Goal: Information Seeking & Learning: Learn about a topic

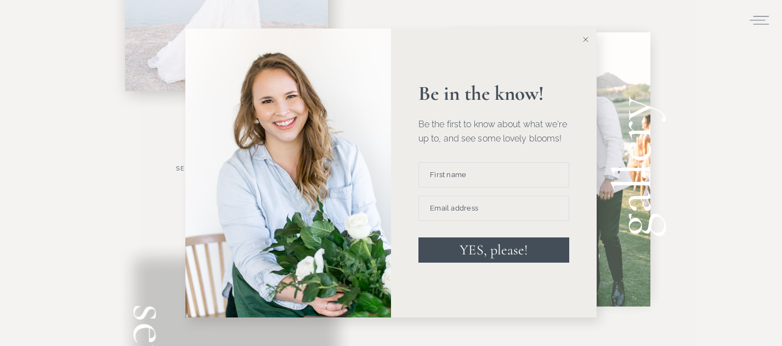
scroll to position [590, 0]
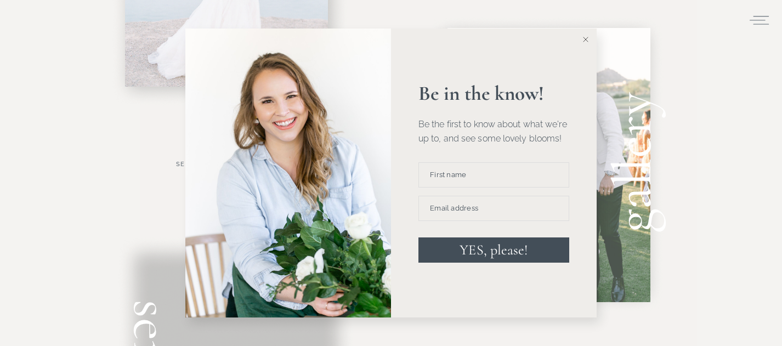
click at [584, 42] on icon at bounding box center [585, 39] width 5 height 5
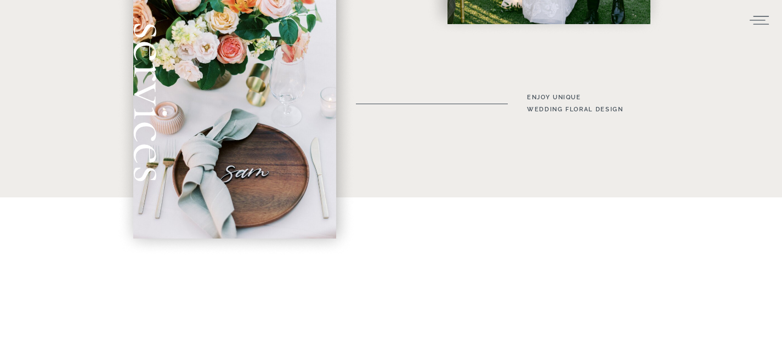
scroll to position [868, 0]
click at [540, 107] on h3 "enjoy unique wedding floral Design" at bounding box center [587, 103] width 120 height 24
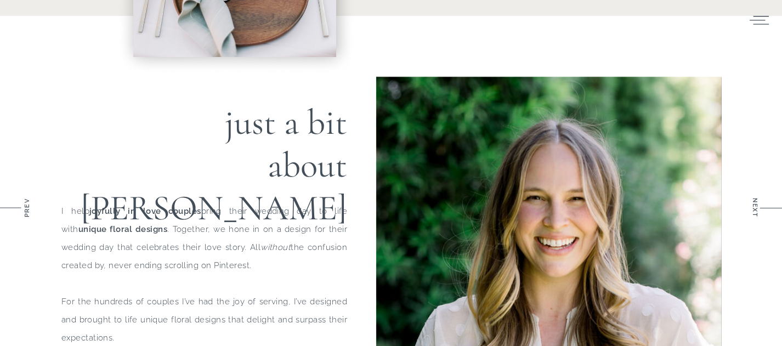
scroll to position [1143, 0]
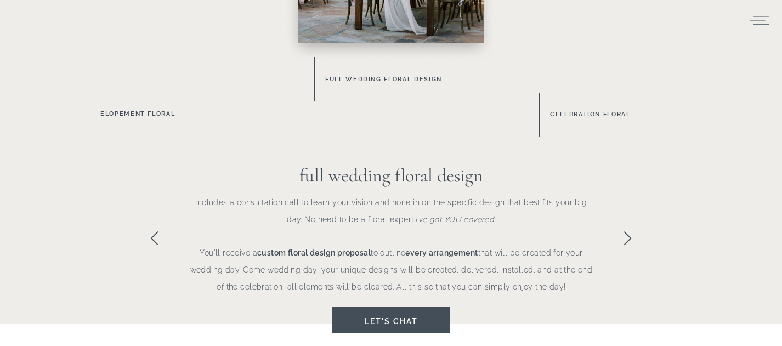
scroll to position [776, 0]
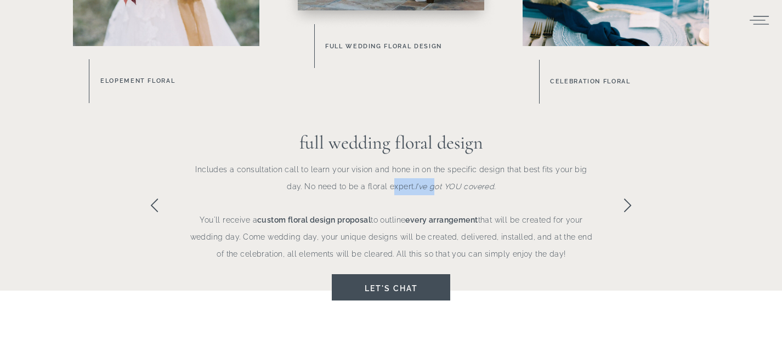
drag, startPoint x: 383, startPoint y: 178, endPoint x: 433, endPoint y: 178, distance: 50.4
click at [433, 178] on p "Includes a consultation call to learn your vision and hone in on the specific d…" at bounding box center [391, 210] width 406 height 98
drag, startPoint x: 447, startPoint y: 183, endPoint x: 297, endPoint y: 206, distance: 152.0
click at [297, 206] on p "Includes a consultation call to learn your vision and hone in on the specific d…" at bounding box center [391, 210] width 406 height 98
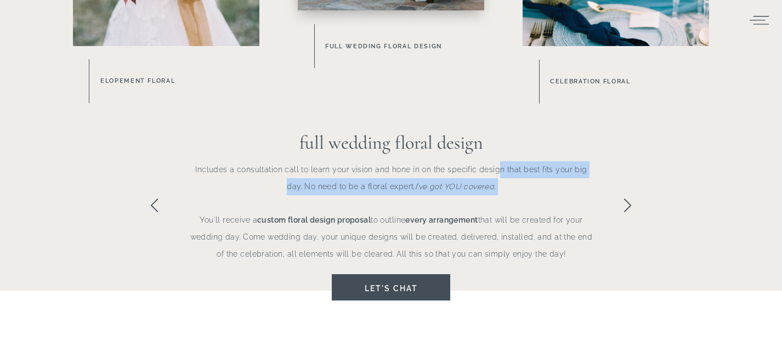
drag, startPoint x: 366, startPoint y: 184, endPoint x: 548, endPoint y: 177, distance: 182.1
click at [545, 176] on p "Includes a consultation call to learn your vision and hone in on the specific d…" at bounding box center [391, 210] width 406 height 98
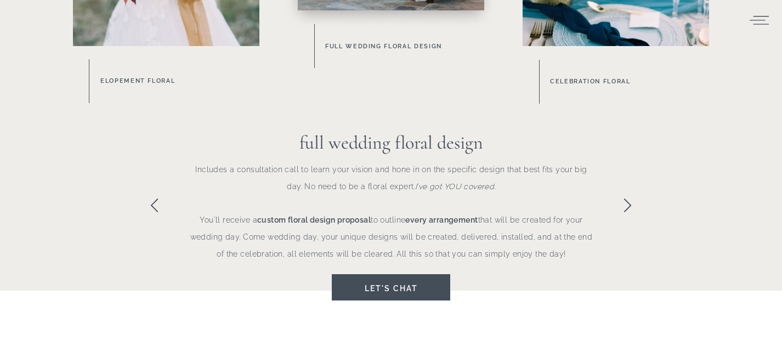
click at [463, 179] on p "Includes a consultation call to learn your vision and hone in on the specific d…" at bounding box center [391, 210] width 406 height 98
drag, startPoint x: 501, startPoint y: 178, endPoint x: 439, endPoint y: 178, distance: 61.9
click at [440, 178] on p "Includes a consultation call to learn your vision and hone in on the specific d…" at bounding box center [391, 210] width 406 height 98
click at [439, 178] on p "Includes a consultation call to learn your vision and hone in on the specific d…" at bounding box center [391, 210] width 406 height 98
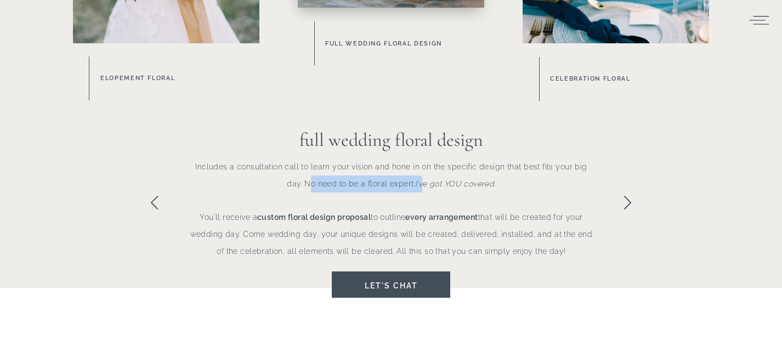
drag, startPoint x: 303, startPoint y: 190, endPoint x: 474, endPoint y: 190, distance: 171.6
click at [470, 190] on p "Includes a consultation call to learn your vision and hone in on the specific d…" at bounding box center [391, 207] width 406 height 98
click at [474, 190] on p "Includes a consultation call to learn your vision and hone in on the specific d…" at bounding box center [391, 207] width 406 height 98
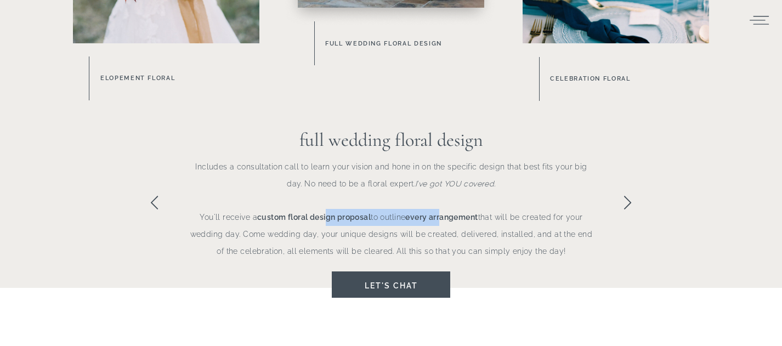
drag, startPoint x: 444, startPoint y: 219, endPoint x: 322, endPoint y: 214, distance: 121.8
click at [323, 214] on p "Includes a consultation call to learn your vision and hone in on the specific d…" at bounding box center [391, 207] width 406 height 98
click at [322, 214] on b "custom floral design proposal" at bounding box center [313, 217] width 113 height 9
drag, startPoint x: 308, startPoint y: 222, endPoint x: 474, endPoint y: 221, distance: 166.6
click at [470, 221] on p "Includes a consultation call to learn your vision and hone in on the specific d…" at bounding box center [391, 207] width 406 height 98
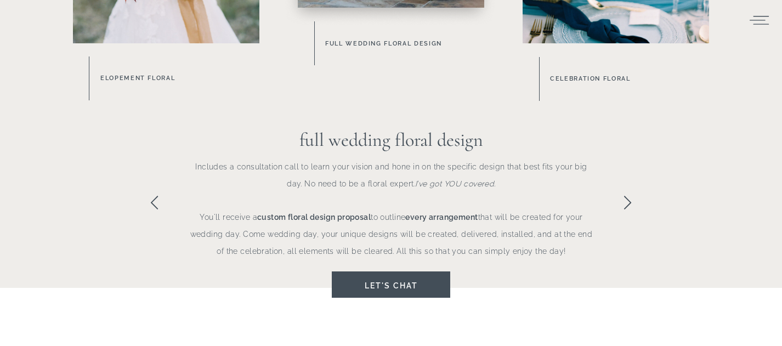
click at [474, 221] on b "every arrangement" at bounding box center [441, 217] width 72 height 9
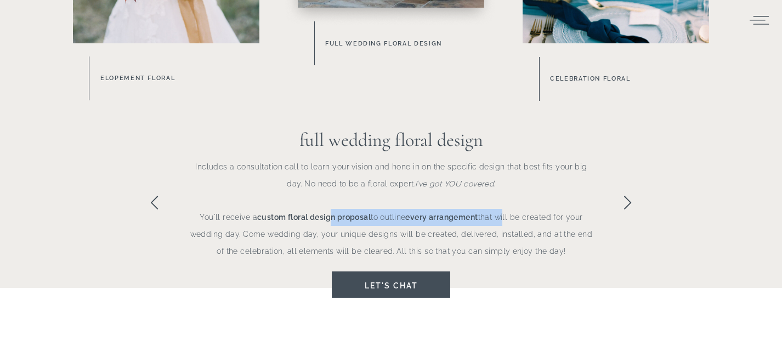
drag, startPoint x: 490, startPoint y: 221, endPoint x: 315, endPoint y: 221, distance: 174.9
click at [317, 221] on p "Includes a consultation call to learn your vision and hone in on the specific d…" at bounding box center [391, 207] width 406 height 98
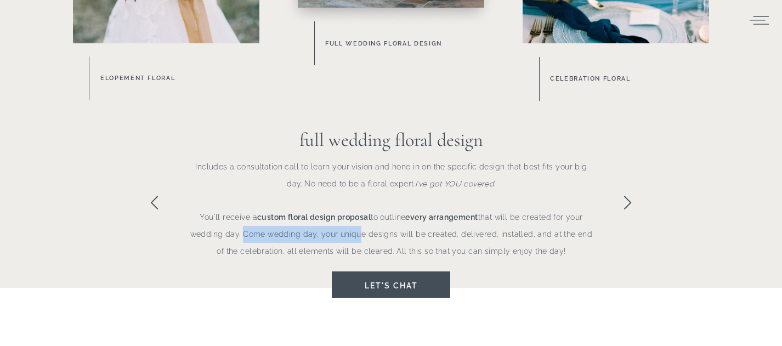
drag, startPoint x: 239, startPoint y: 226, endPoint x: 367, endPoint y: 231, distance: 127.8
click at [367, 231] on p "Includes a consultation call to learn your vision and hone in on the specific d…" at bounding box center [391, 207] width 406 height 98
drag, startPoint x: 388, startPoint y: 231, endPoint x: 219, endPoint y: 240, distance: 168.5
click at [220, 240] on p "Includes a consultation call to learn your vision and hone in on the specific d…" at bounding box center [391, 207] width 406 height 98
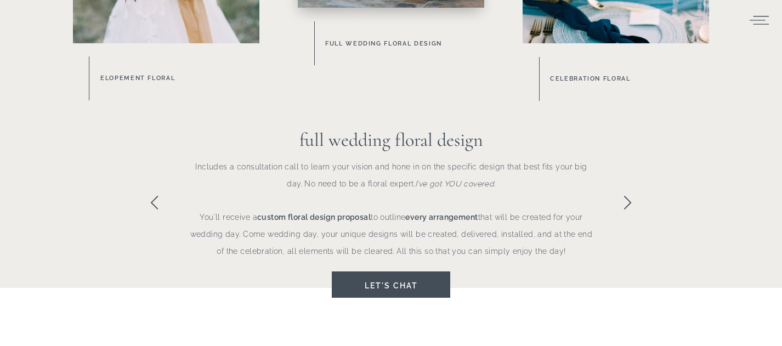
click at [219, 240] on p "Includes a consultation call to learn your vision and hone in on the specific d…" at bounding box center [391, 207] width 406 height 98
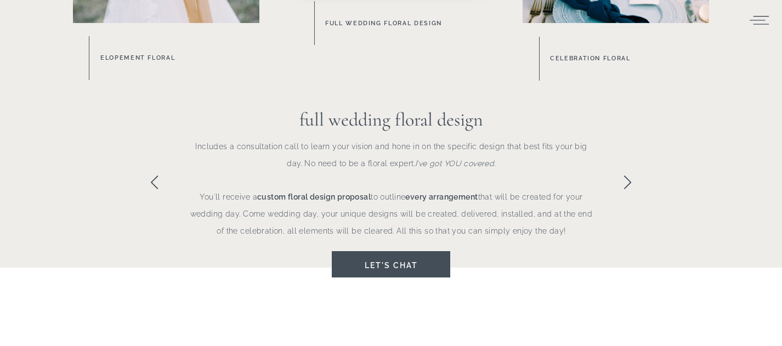
scroll to position [800, 0]
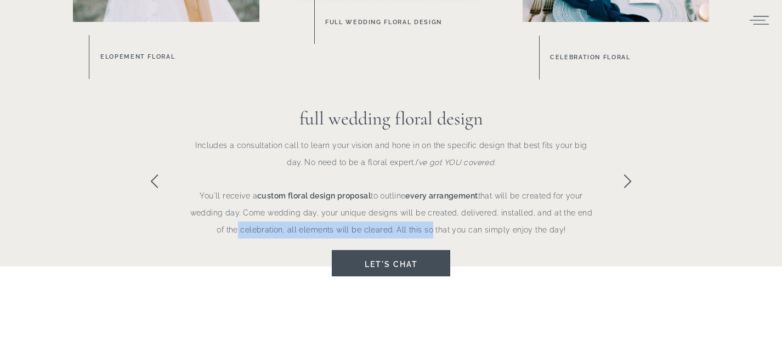
drag, startPoint x: 234, startPoint y: 237, endPoint x: 422, endPoint y: 238, distance: 188.0
click at [422, 235] on p "Includes a consultation call to learn your vision and hone in on the specific d…" at bounding box center [391, 186] width 406 height 98
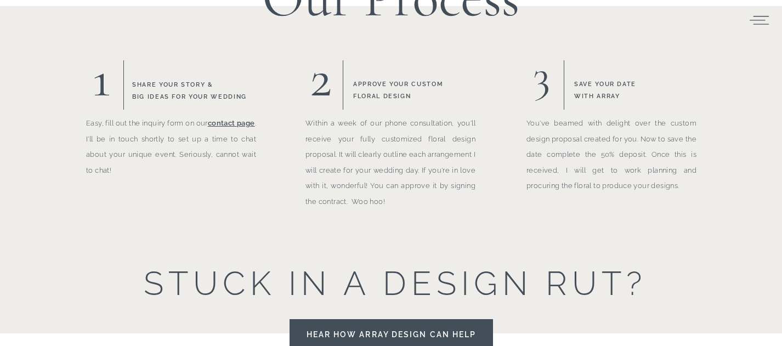
scroll to position [1346, 0]
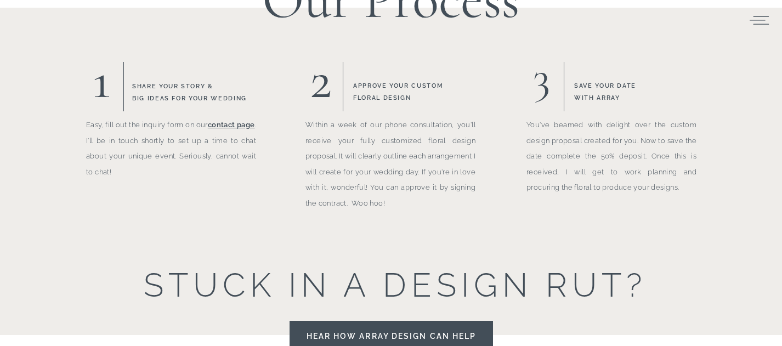
click at [170, 142] on p "Easy, fill out the inquiry form on our contact page . I'll be in touch shortly …" at bounding box center [171, 171] width 170 height 108
drag, startPoint x: 174, startPoint y: 146, endPoint x: 174, endPoint y: 158, distance: 11.5
click at [174, 158] on p "Easy, fill out the inquiry form on our contact page . I'll be in touch shortly …" at bounding box center [171, 171] width 170 height 108
drag, startPoint x: 174, startPoint y: 158, endPoint x: 164, endPoint y: 157, distance: 9.3
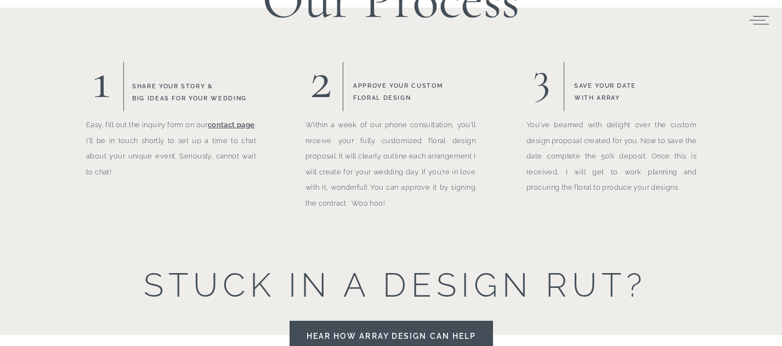
click at [166, 157] on p "Easy, fill out the inquiry form on our contact page . I'll be in touch shortly …" at bounding box center [171, 171] width 170 height 108
click at [164, 157] on p "Easy, fill out the inquiry form on our contact page . I'll be in touch shortly …" at bounding box center [171, 171] width 170 height 108
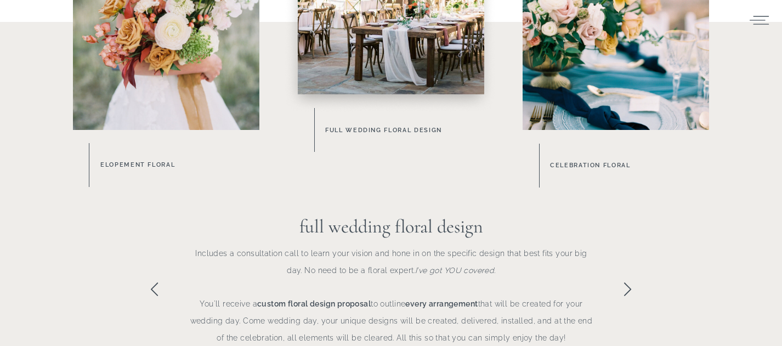
scroll to position [808, 0]
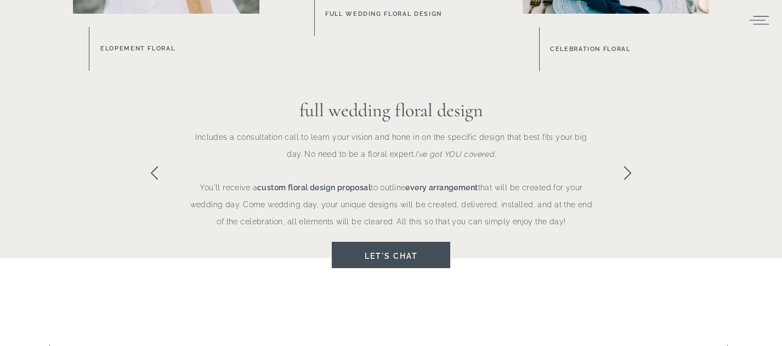
click at [632, 175] on icon at bounding box center [627, 173] width 16 height 16
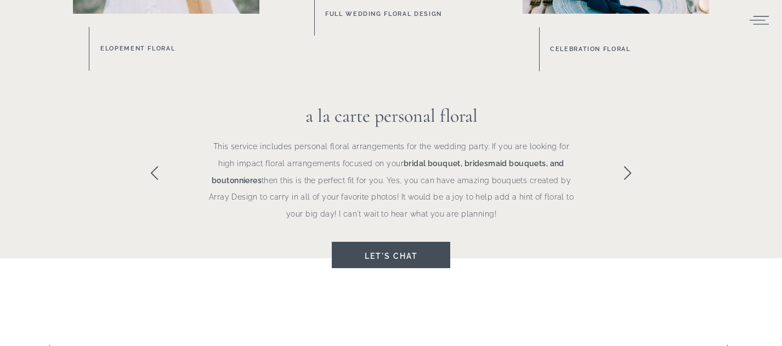
click at [623, 173] on icon at bounding box center [627, 173] width 16 height 16
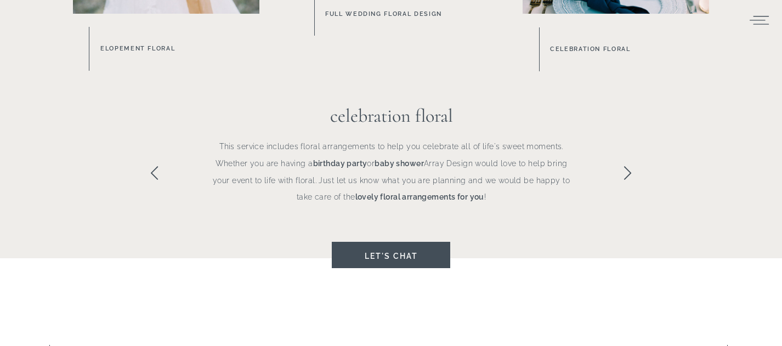
click at [623, 173] on icon at bounding box center [627, 173] width 16 height 16
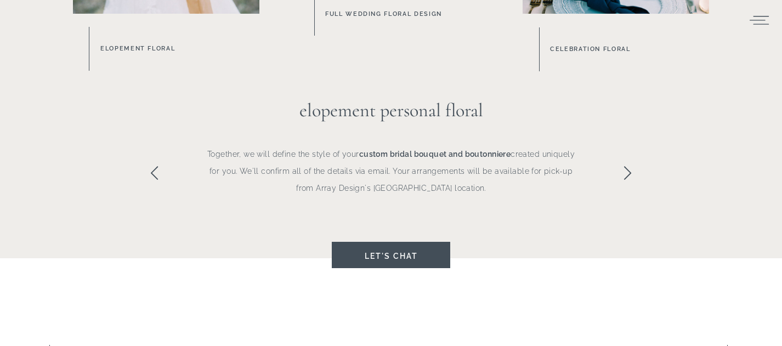
click at [623, 173] on icon at bounding box center [627, 173] width 16 height 16
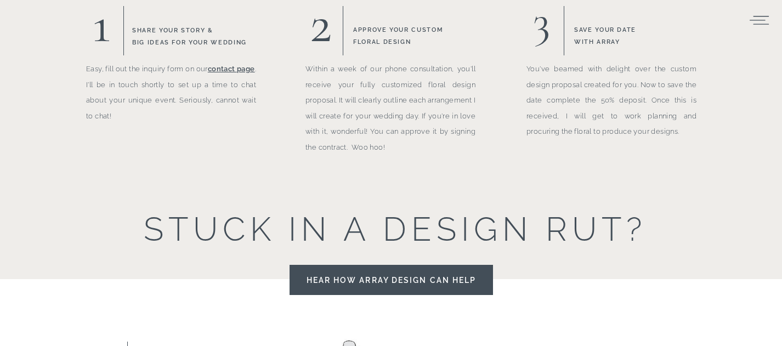
scroll to position [1437, 0]
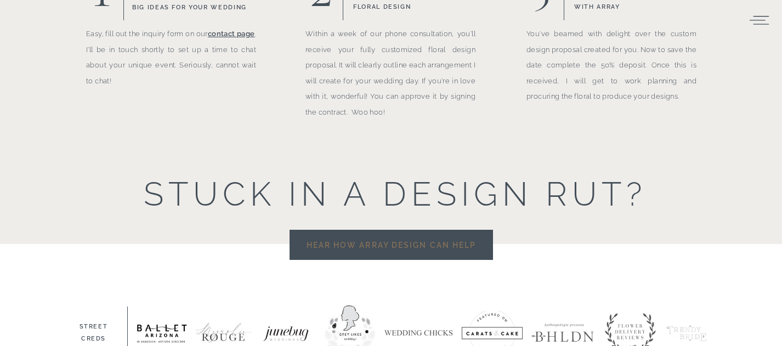
click at [470, 245] on h3 "Hear How Array Design Can Help" at bounding box center [391, 244] width 176 height 15
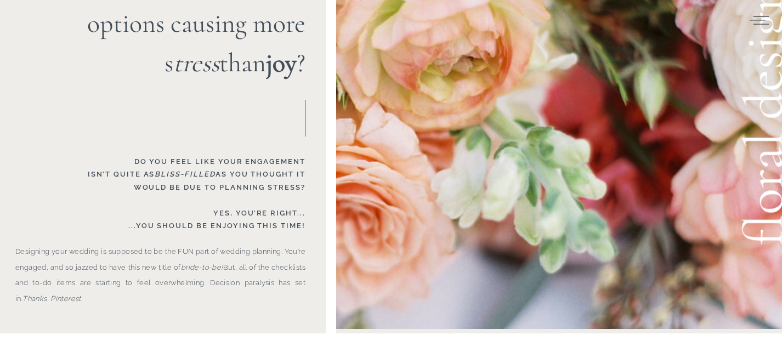
scroll to position [155, 0]
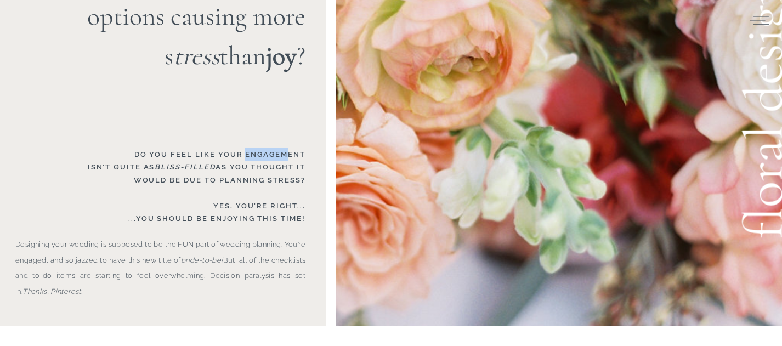
drag, startPoint x: 246, startPoint y: 155, endPoint x: 291, endPoint y: 155, distance: 45.5
click at [291, 155] on h3 "Do you feel like your engagement isn’t quite as bliss-filled as you thought it …" at bounding box center [145, 183] width 321 height 71
drag, startPoint x: 289, startPoint y: 164, endPoint x: 205, endPoint y: 163, distance: 84.4
click at [206, 163] on h3 "Do you feel like your engagement isn’t quite as bliss-filled as you thought it …" at bounding box center [145, 183] width 321 height 71
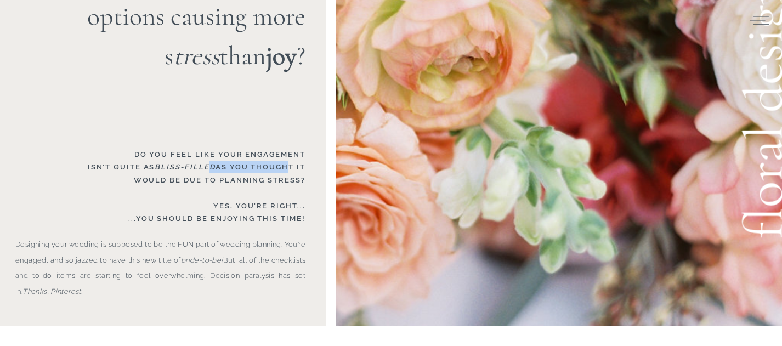
click at [205, 163] on icon "bliss-filled" at bounding box center [185, 167] width 60 height 8
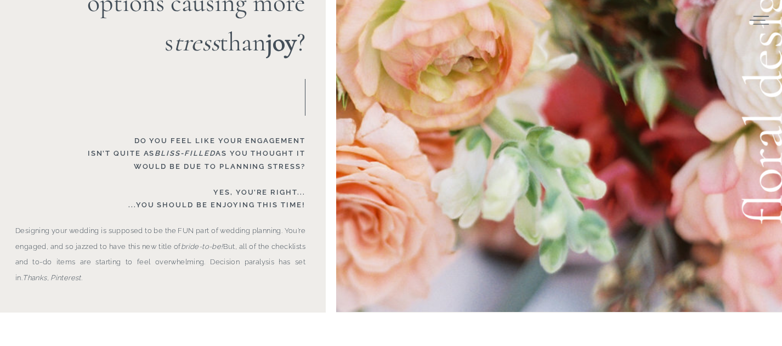
scroll to position [170, 0]
drag, startPoint x: 194, startPoint y: 167, endPoint x: 266, endPoint y: 167, distance: 72.9
click at [266, 167] on h3 "Do you feel like your engagement isn’t quite as bliss-filled as you thought it …" at bounding box center [145, 168] width 321 height 71
drag, startPoint x: 265, startPoint y: 191, endPoint x: 187, endPoint y: 191, distance: 77.8
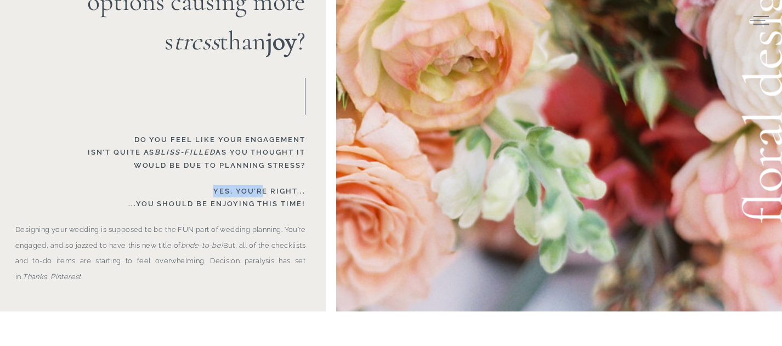
click at [188, 191] on h3 "Do you feel like your engagement isn’t quite as bliss-filled as you thought it …" at bounding box center [145, 168] width 321 height 71
click at [187, 191] on h3 "Do you feel like your engagement isn’t quite as bliss-filled as you thought it …" at bounding box center [145, 168] width 321 height 71
drag, startPoint x: 178, startPoint y: 207, endPoint x: 254, endPoint y: 207, distance: 75.6
click at [253, 204] on h3 "Do you feel like your engagement isn’t quite as bliss-filled as you thought it …" at bounding box center [145, 168] width 321 height 71
click at [254, 204] on h3 "Do you feel like your engagement isn’t quite as bliss-filled as you thought it …" at bounding box center [145, 168] width 321 height 71
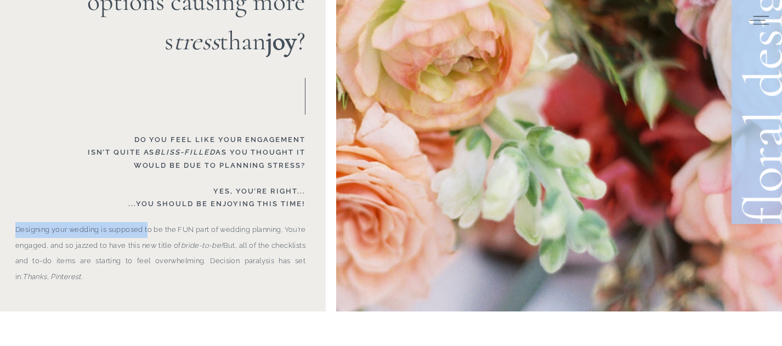
drag, startPoint x: 253, startPoint y: 221, endPoint x: 151, endPoint y: 226, distance: 101.5
click at [152, 226] on div "floral design Designing your wedding is supposed to be the FUN part of wedding …" at bounding box center [391, 92] width 658 height 437
click at [128, 244] on p "Designing your wedding is supposed to be the FUN part of wedding planning. You’…" at bounding box center [160, 262] width 290 height 81
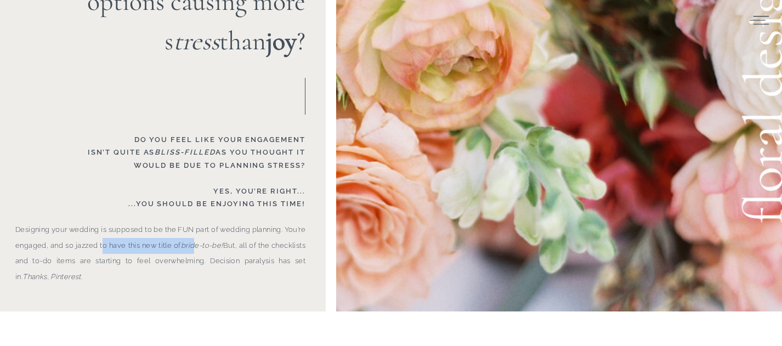
drag, startPoint x: 128, startPoint y: 244, endPoint x: 230, endPoint y: 244, distance: 101.4
click at [229, 244] on p "Designing your wedding is supposed to be the FUN part of wedding planning. You’…" at bounding box center [160, 262] width 290 height 81
click at [223, 244] on icon "bride-to-be!" at bounding box center [202, 245] width 42 height 8
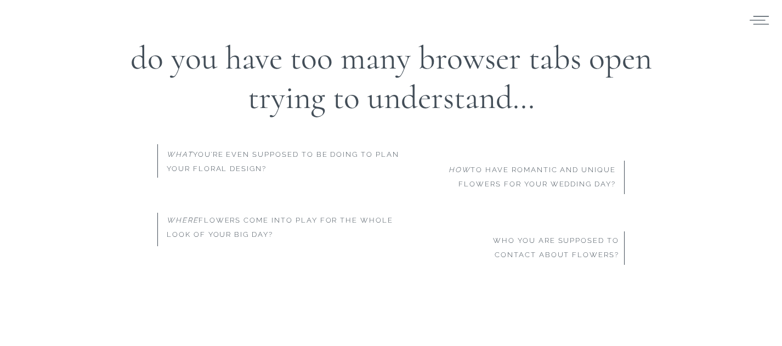
scroll to position [508, 0]
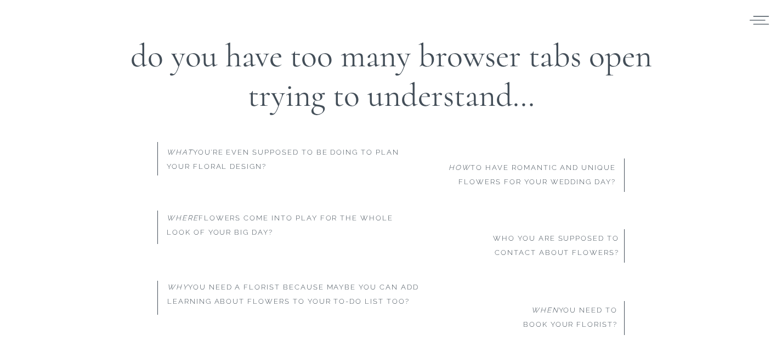
click at [192, 153] on span "What you’re even supposed to be doing to plan your floral design?" at bounding box center [283, 159] width 232 height 22
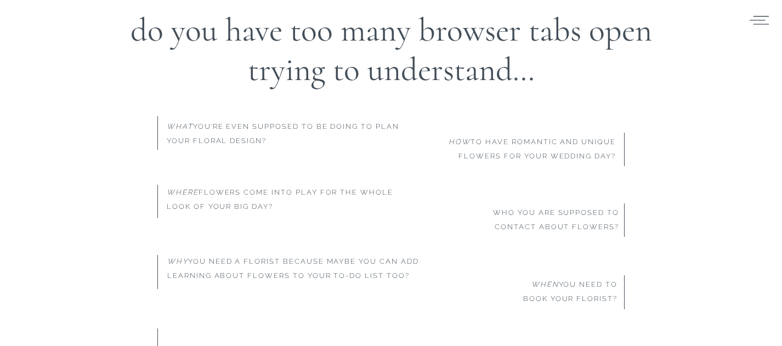
scroll to position [533, 0]
drag, startPoint x: 531, startPoint y: 145, endPoint x: 451, endPoint y: 145, distance: 80.0
click at [451, 145] on span "HOW to HAVE ROMANTIC AND UNIQUE FLOWERs FOR your WEDDING DAY?" at bounding box center [531, 150] width 167 height 22
click at [451, 145] on icon "HOW" at bounding box center [459, 143] width 22 height 8
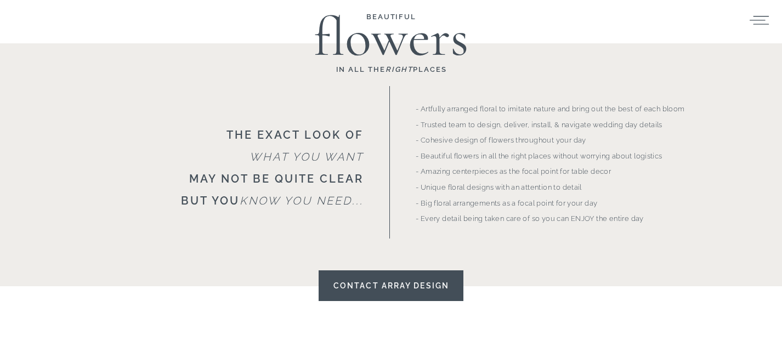
scroll to position [934, 0]
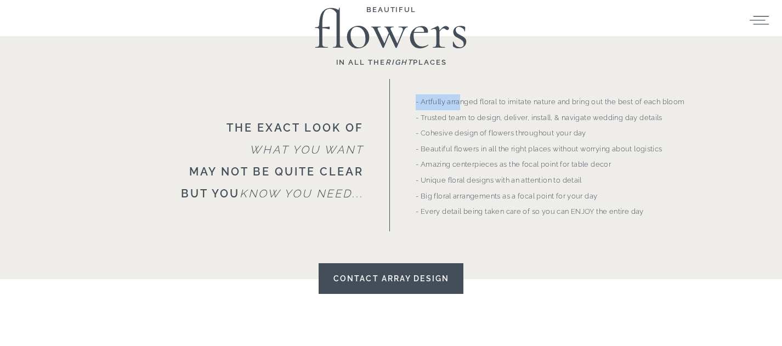
drag, startPoint x: 463, startPoint y: 98, endPoint x: 416, endPoint y: 99, distance: 46.6
click at [416, 99] on p "- Artfully arranged floral to imitate nature and bring out the best of each blo…" at bounding box center [556, 155] width 281 height 122
drag, startPoint x: 423, startPoint y: 99, endPoint x: 414, endPoint y: 99, distance: 8.8
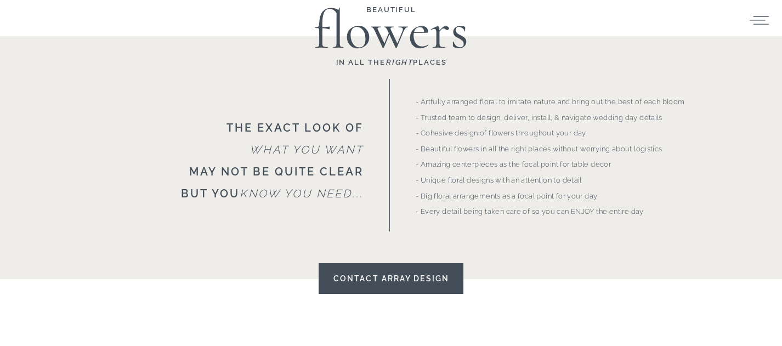
click at [431, 120] on p "- Artfully arranged floral to imitate nature and bring out the best of each blo…" at bounding box center [556, 155] width 281 height 122
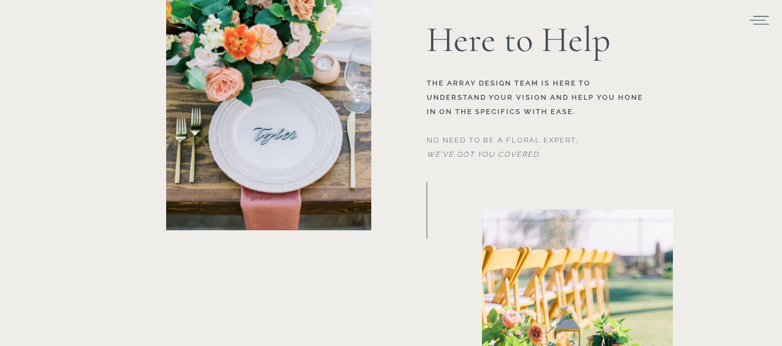
scroll to position [2329, 0]
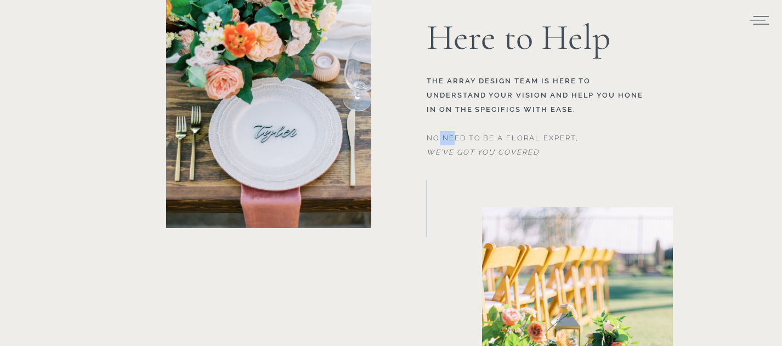
drag, startPoint x: 456, startPoint y: 144, endPoint x: 419, endPoint y: 144, distance: 37.3
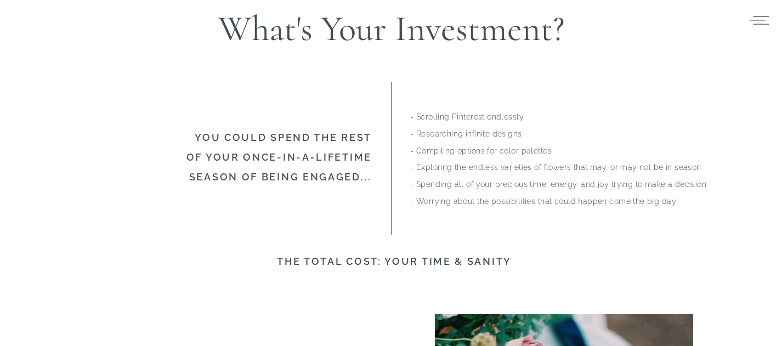
scroll to position [4182, 0]
click at [442, 118] on p "- Scrolling Pinterest endlessly - Researching infinite designs - Compiling opti…" at bounding box center [561, 159] width 303 height 100
drag, startPoint x: 439, startPoint y: 118, endPoint x: 521, endPoint y: 117, distance: 81.7
click at [518, 118] on p "- Scrolling Pinterest endlessly - Researching infinite designs - Compiling opti…" at bounding box center [561, 159] width 303 height 100
click at [521, 117] on p "- Scrolling Pinterest endlessly - Researching infinite designs - Compiling opti…" at bounding box center [561, 159] width 303 height 100
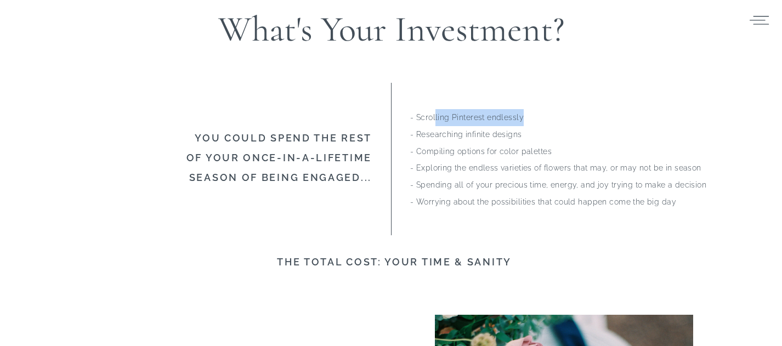
drag, startPoint x: 521, startPoint y: 117, endPoint x: 406, endPoint y: 126, distance: 115.4
drag, startPoint x: 417, startPoint y: 126, endPoint x: 526, endPoint y: 124, distance: 108.5
click at [525, 124] on p "- Scrolling Pinterest endlessly - Researching infinite designs - Compiling opti…" at bounding box center [561, 159] width 303 height 100
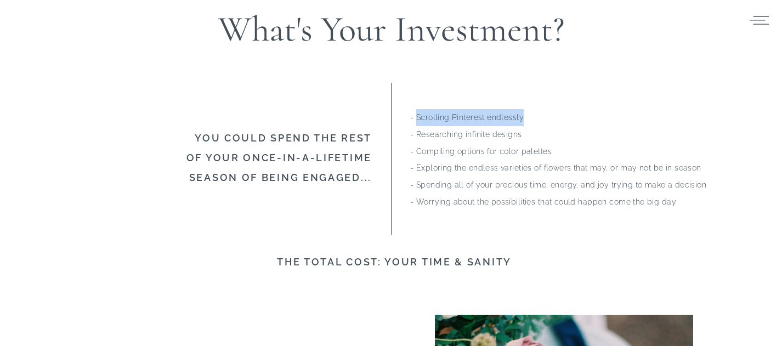
click at [526, 124] on p "- Scrolling Pinterest endlessly - Researching infinite designs - Compiling opti…" at bounding box center [561, 159] width 303 height 100
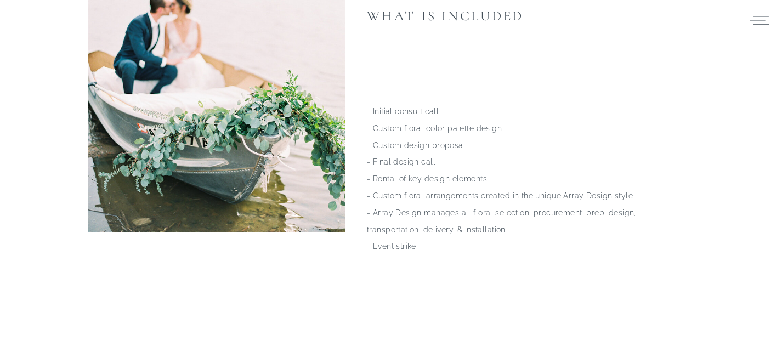
scroll to position [5119, 0]
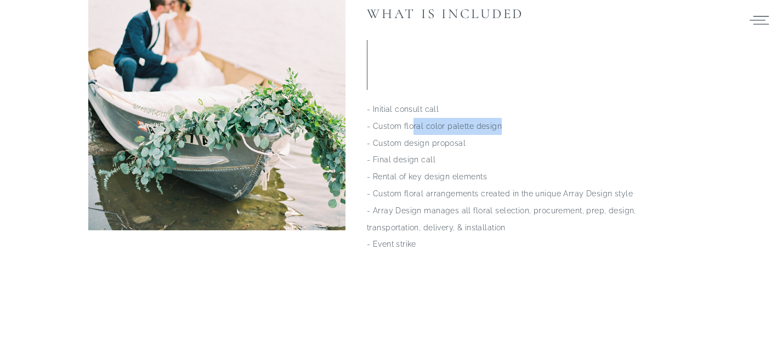
drag, startPoint x: 411, startPoint y: 126, endPoint x: 516, endPoint y: 122, distance: 104.8
click at [516, 122] on p "- Initial consult call - Custom floral color palette design - Custom design pro…" at bounding box center [521, 191] width 309 height 181
click at [418, 154] on p "- Initial consult call - Custom floral color palette design - Custom design pro…" at bounding box center [521, 191] width 309 height 181
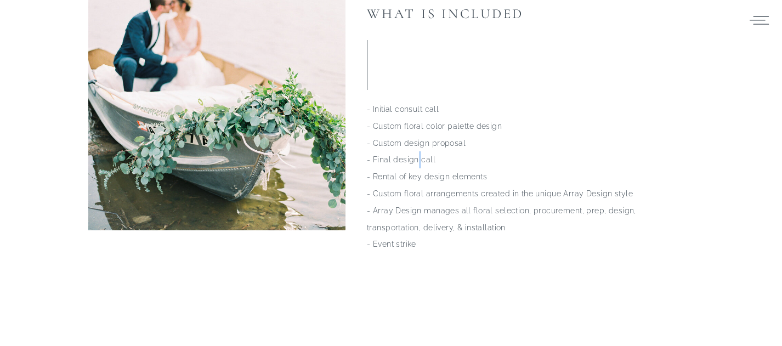
click at [418, 154] on p "- Initial consult call - Custom floral color palette design - Custom design pro…" at bounding box center [521, 191] width 309 height 181
click at [431, 154] on p "- Initial consult call - Custom floral color palette design - Custom design pro…" at bounding box center [521, 191] width 309 height 181
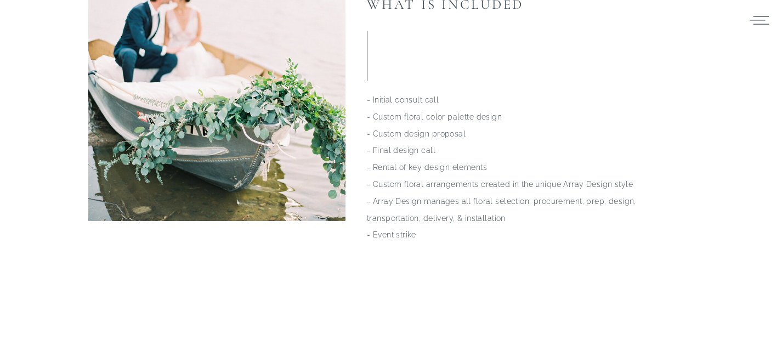
scroll to position [5131, 0]
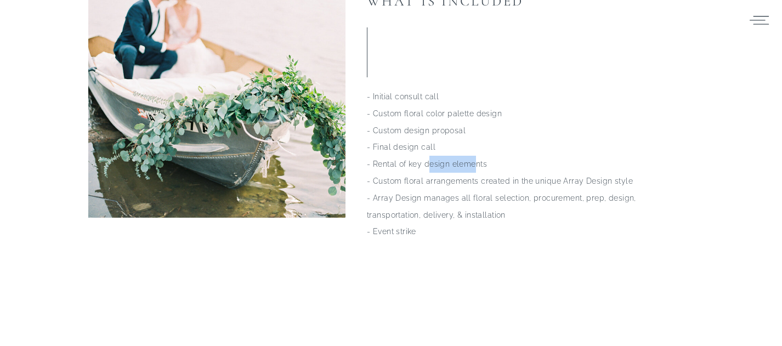
drag, startPoint x: 426, startPoint y: 164, endPoint x: 508, endPoint y: 164, distance: 82.2
click at [507, 164] on p "- Initial consult call - Custom floral color palette design - Custom design pro…" at bounding box center [521, 178] width 309 height 181
click at [508, 164] on p "- Initial consult call - Custom floral color palette design - Custom design pro…" at bounding box center [521, 178] width 309 height 181
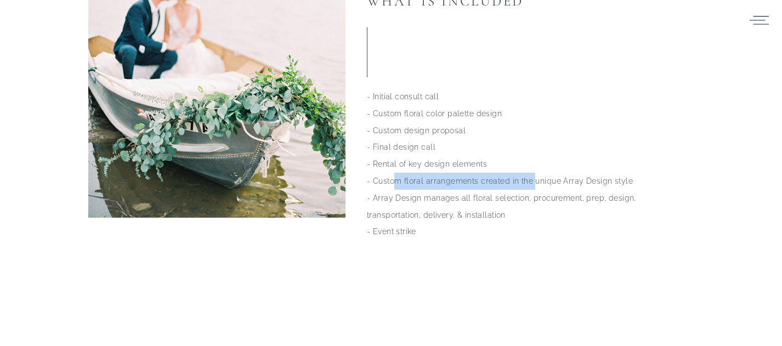
drag, startPoint x: 397, startPoint y: 188, endPoint x: 545, endPoint y: 183, distance: 148.1
click at [542, 183] on p "- Initial consult call - Custom floral color palette design - Custom design pro…" at bounding box center [521, 178] width 309 height 181
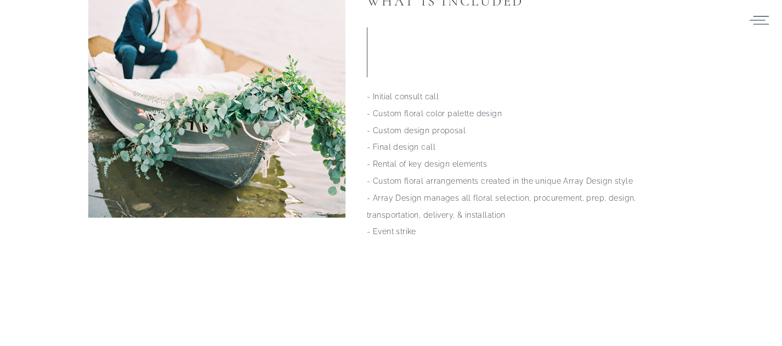
click at [545, 183] on p "- Initial consult call - Custom floral color palette design - Custom design pro…" at bounding box center [521, 178] width 309 height 181
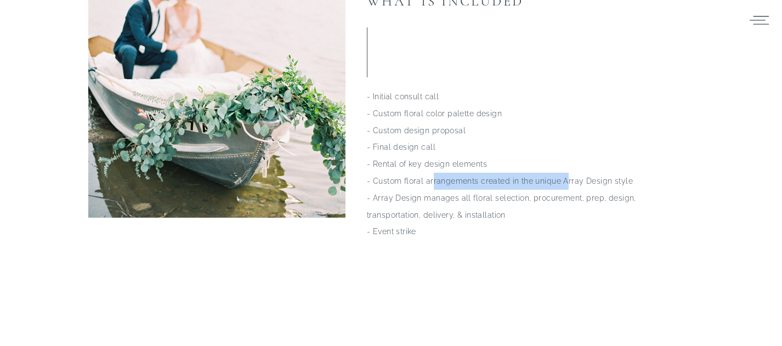
drag, startPoint x: 565, startPoint y: 173, endPoint x: 430, endPoint y: 187, distance: 135.7
click at [430, 187] on p "- Initial consult call - Custom floral color palette design - Custom design pro…" at bounding box center [521, 178] width 309 height 181
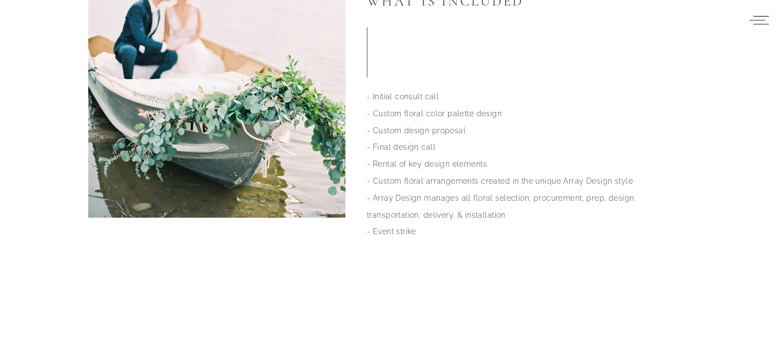
click at [430, 187] on p "- Initial consult call - Custom floral color palette design - Custom design pro…" at bounding box center [521, 178] width 309 height 181
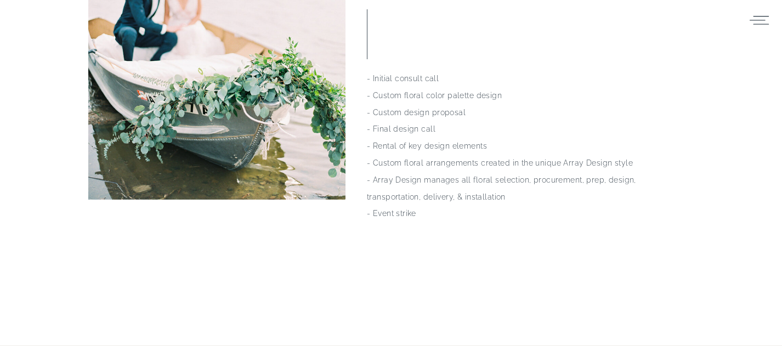
scroll to position [5146, 0]
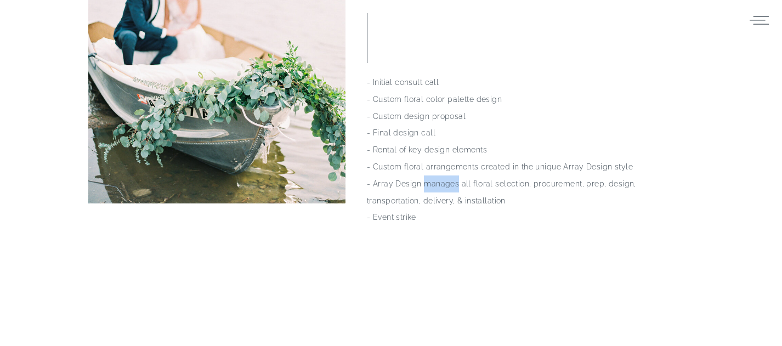
drag, startPoint x: 456, startPoint y: 181, endPoint x: 417, endPoint y: 181, distance: 38.9
click at [417, 181] on p "- Initial consult call - Custom floral color palette design - Custom design pro…" at bounding box center [521, 164] width 309 height 181
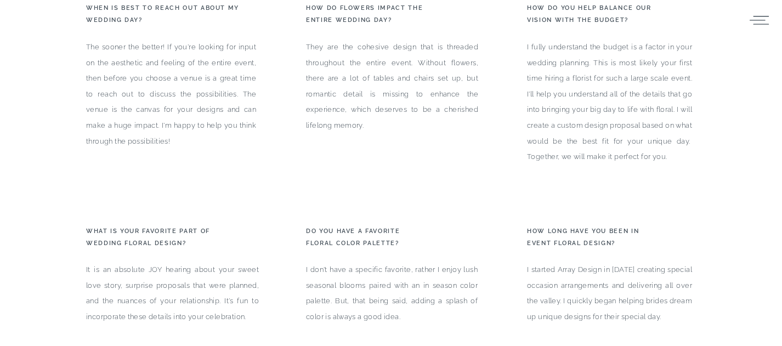
scroll to position [6179, 0]
click at [465, 93] on p "They are the cohesive design that is threaded throughout the entire event. With…" at bounding box center [392, 97] width 172 height 117
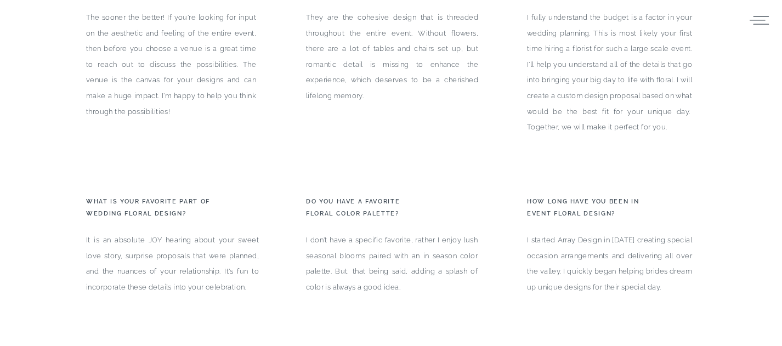
scroll to position [6208, 0]
click at [450, 83] on p "They are the cohesive design that is threaded throughout the entire event. With…" at bounding box center [392, 67] width 172 height 117
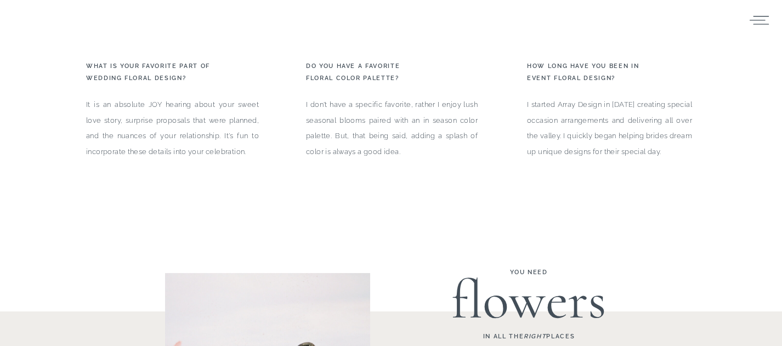
scroll to position [6346, 0]
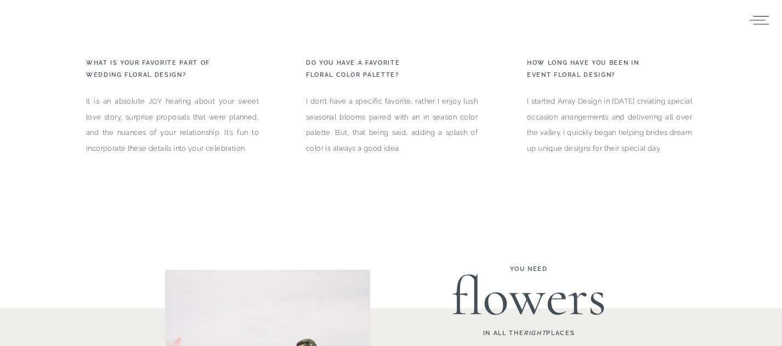
click at [417, 106] on p "I don't have a specific favorite, rather I enjoy lush seasonal blooms paired wi…" at bounding box center [392, 128] width 172 height 69
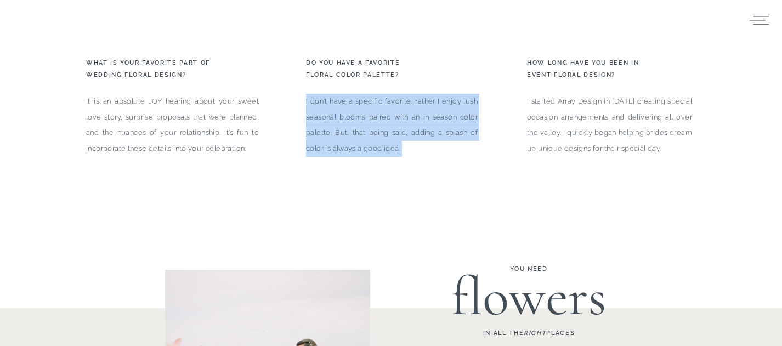
click at [417, 133] on p "I don't have a specific favorite, rather I enjoy lush seasonal blooms paired wi…" at bounding box center [392, 128] width 172 height 69
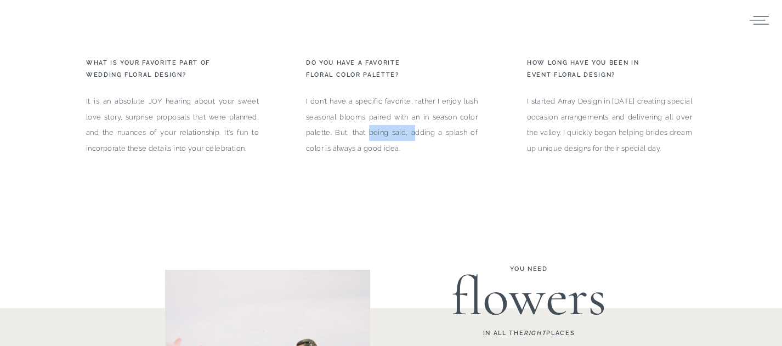
drag, startPoint x: 417, startPoint y: 133, endPoint x: 366, endPoint y: 127, distance: 51.3
click at [366, 127] on p "I don't have a specific favorite, rather I enjoy lush seasonal blooms paired wi…" at bounding box center [392, 128] width 172 height 69
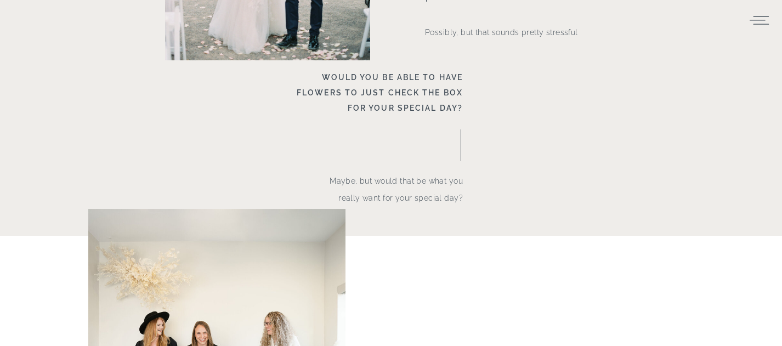
scroll to position [6832, 0]
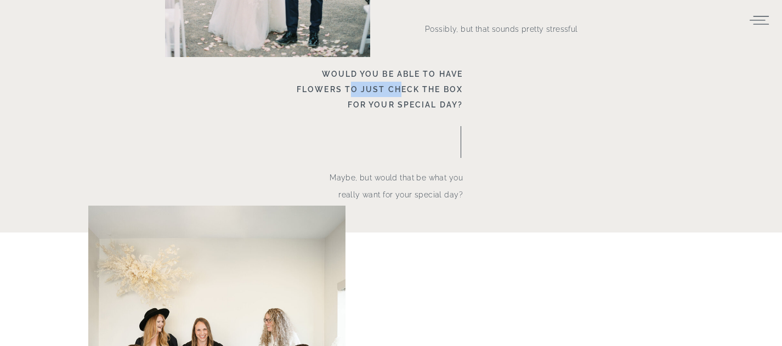
drag, startPoint x: 402, startPoint y: 93, endPoint x: 344, endPoint y: 93, distance: 58.1
click at [344, 93] on b "Would you be able to have flowers to just check the box for your special day?" at bounding box center [380, 89] width 166 height 39
drag, startPoint x: 334, startPoint y: 90, endPoint x: 441, endPoint y: 90, distance: 106.9
click at [440, 90] on b "Would you be able to have flowers to just check the box for your special day?" at bounding box center [380, 89] width 166 height 39
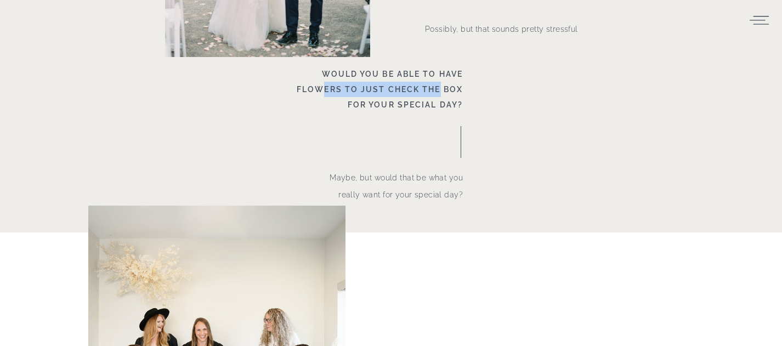
click at [441, 90] on b "Would you be able to have flowers to just check the box for your special day?" at bounding box center [380, 89] width 166 height 39
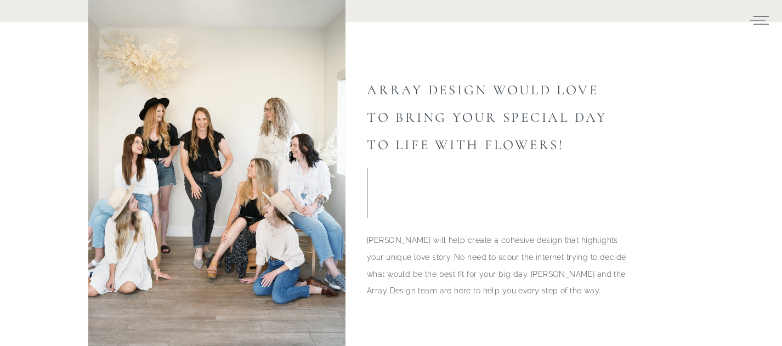
scroll to position [7046, 0]
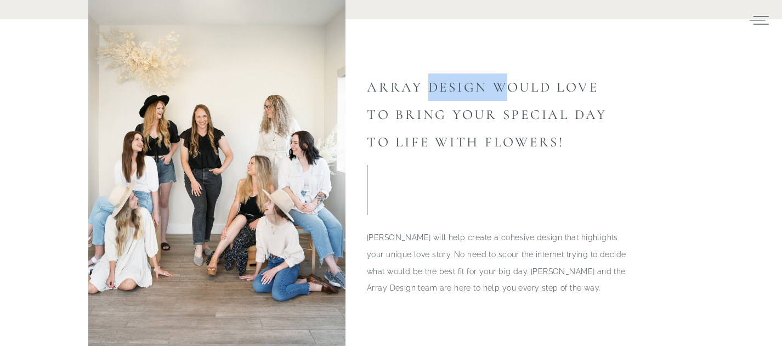
drag, startPoint x: 431, startPoint y: 89, endPoint x: 549, endPoint y: 89, distance: 118.4
click at [549, 89] on h3 "Array Design would love to bring your special day to life with flowers!" at bounding box center [493, 127] width 252 height 108
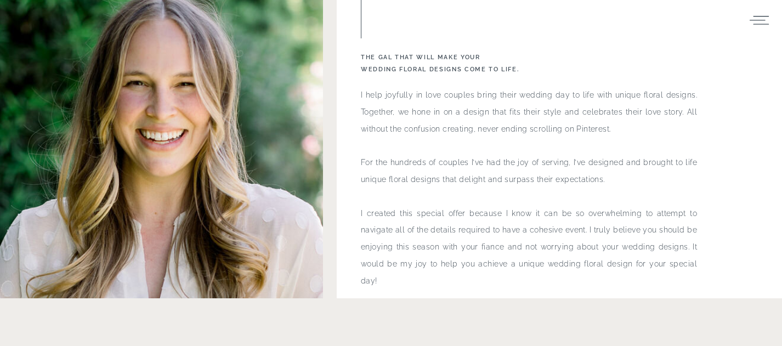
scroll to position [5715, 0]
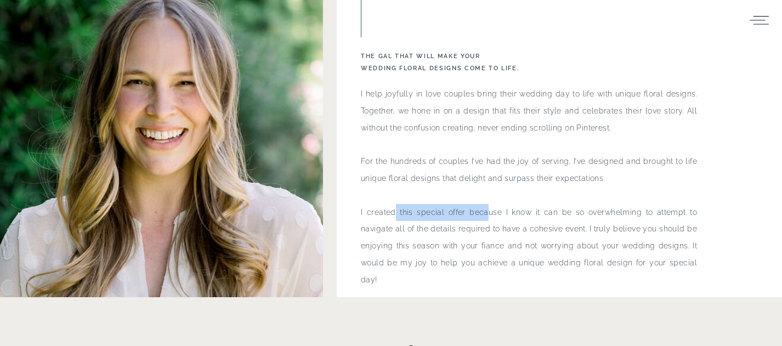
drag, startPoint x: 486, startPoint y: 207, endPoint x: 388, endPoint y: 206, distance: 97.6
click at [388, 206] on p "I help joyfully in love couples bring their wedding day to life with unique flo…" at bounding box center [529, 181] width 336 height 190
drag, startPoint x: 389, startPoint y: 208, endPoint x: 494, endPoint y: 208, distance: 105.8
click at [494, 208] on p "I help joyfully in love couples bring their wedding day to life with unique flo…" at bounding box center [529, 181] width 336 height 190
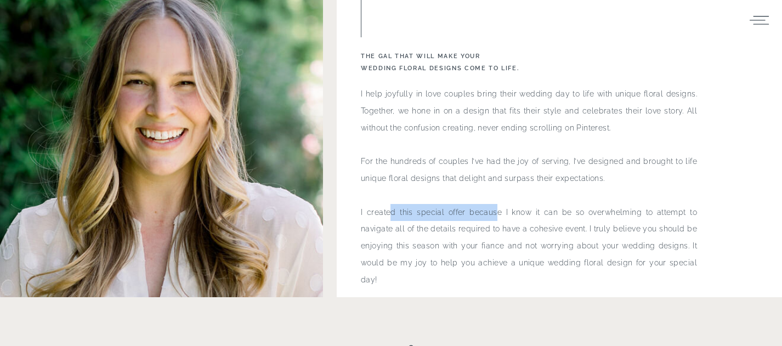
click at [494, 208] on p "I help joyfully in love couples bring their wedding day to life with unique flo…" at bounding box center [529, 181] width 336 height 190
drag, startPoint x: 496, startPoint y: 208, endPoint x: 390, endPoint y: 213, distance: 105.9
click at [390, 213] on p "I help joyfully in love couples bring their wedding day to life with unique flo…" at bounding box center [529, 181] width 336 height 190
click at [389, 213] on p "I help joyfully in love couples bring their wedding day to life with unique flo…" at bounding box center [529, 181] width 336 height 190
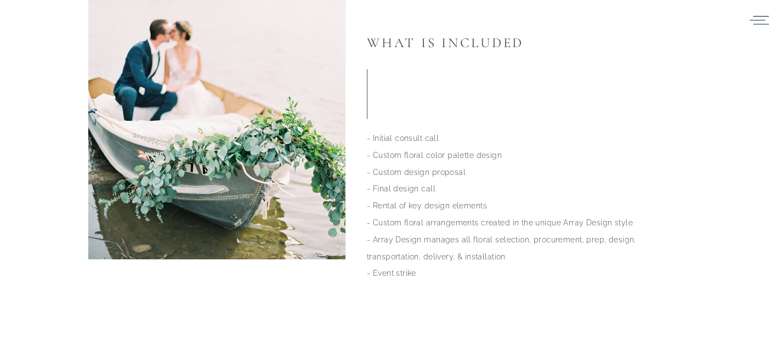
scroll to position [5092, 0]
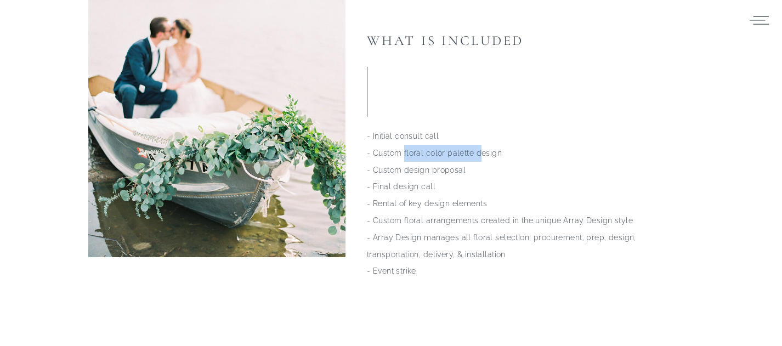
drag, startPoint x: 404, startPoint y: 158, endPoint x: 480, endPoint y: 158, distance: 76.2
click at [480, 158] on p "- Initial consult call - Custom floral color palette design - Custom design pro…" at bounding box center [521, 218] width 309 height 181
drag, startPoint x: 471, startPoint y: 170, endPoint x: 411, endPoint y: 169, distance: 59.8
click at [411, 169] on p "- Initial consult call - Custom floral color palette design - Custom design pro…" at bounding box center [521, 218] width 309 height 181
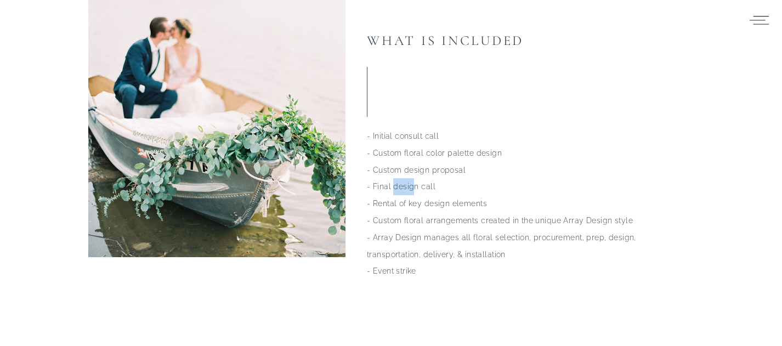
drag, startPoint x: 392, startPoint y: 194, endPoint x: 429, endPoint y: 194, distance: 37.3
click at [428, 194] on p "- Initial consult call - Custom floral color palette design - Custom design pro…" at bounding box center [521, 218] width 309 height 181
click at [429, 194] on p "- Initial consult call - Custom floral color palette design - Custom design pro…" at bounding box center [521, 218] width 309 height 181
drag, startPoint x: 440, startPoint y: 197, endPoint x: 377, endPoint y: 201, distance: 62.6
click at [377, 201] on p "- Initial consult call - Custom floral color palette design - Custom design pro…" at bounding box center [521, 218] width 309 height 181
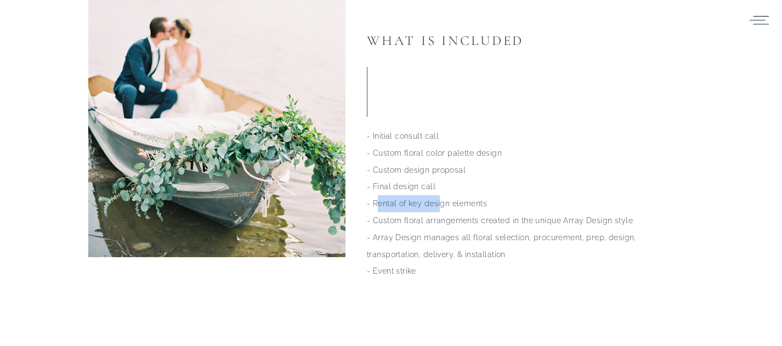
click at [377, 201] on p "- Initial consult call - Custom floral color palette design - Custom design pro…" at bounding box center [521, 218] width 309 height 181
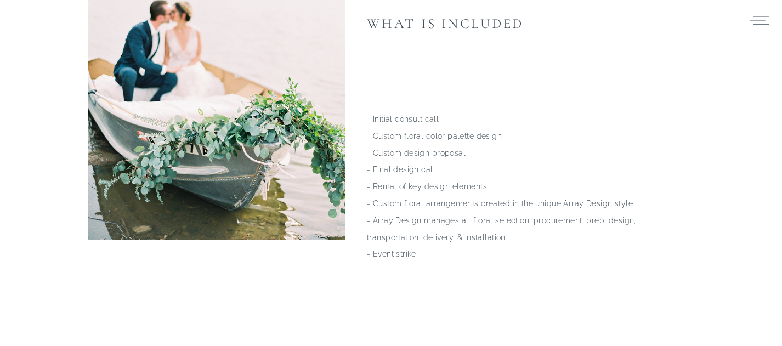
scroll to position [5110, 0]
drag, startPoint x: 378, startPoint y: 202, endPoint x: 554, endPoint y: 183, distance: 177.0
click at [553, 183] on p "- Initial consult call - Custom floral color palette design - Custom design pro…" at bounding box center [521, 200] width 309 height 181
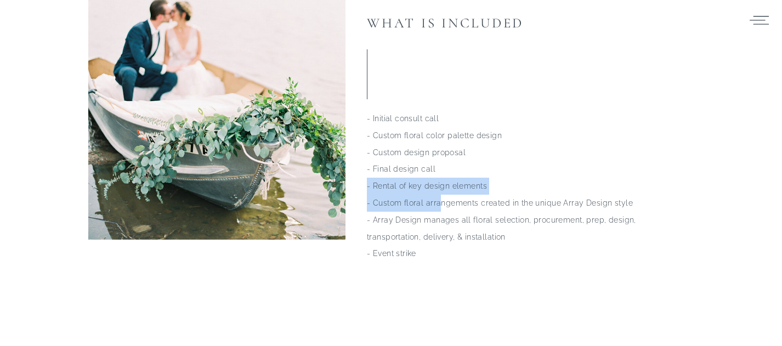
drag, startPoint x: 553, startPoint y: 193, endPoint x: 437, endPoint y: 201, distance: 115.9
click at [437, 201] on p "- Initial consult call - Custom floral color palette design - Custom design pro…" at bounding box center [521, 200] width 309 height 181
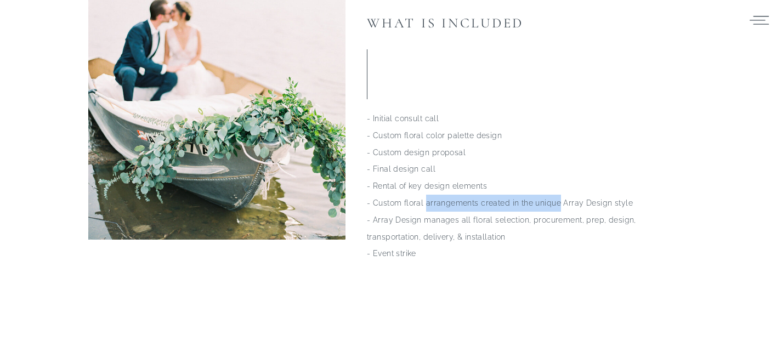
drag, startPoint x: 437, startPoint y: 201, endPoint x: 538, endPoint y: 201, distance: 100.3
click at [538, 201] on p "- Initial consult call - Custom floral color palette design - Custom design pro…" at bounding box center [521, 200] width 309 height 181
drag, startPoint x: 559, startPoint y: 201, endPoint x: 407, endPoint y: 206, distance: 151.9
click at [407, 206] on p "- Initial consult call - Custom floral color palette design - Custom design pro…" at bounding box center [521, 200] width 309 height 181
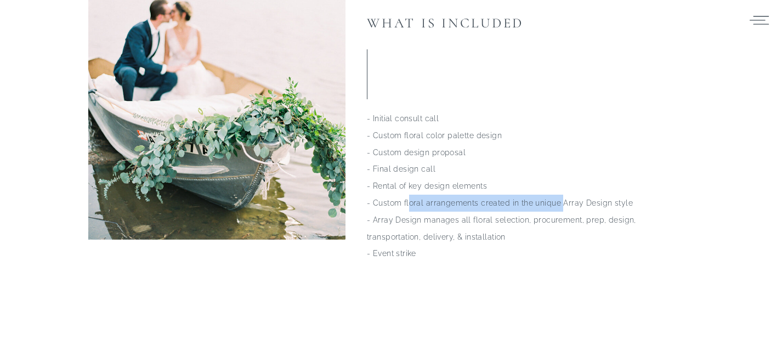
click at [405, 206] on p "- Initial consult call - Custom floral color palette design - Custom design pro…" at bounding box center [521, 200] width 309 height 181
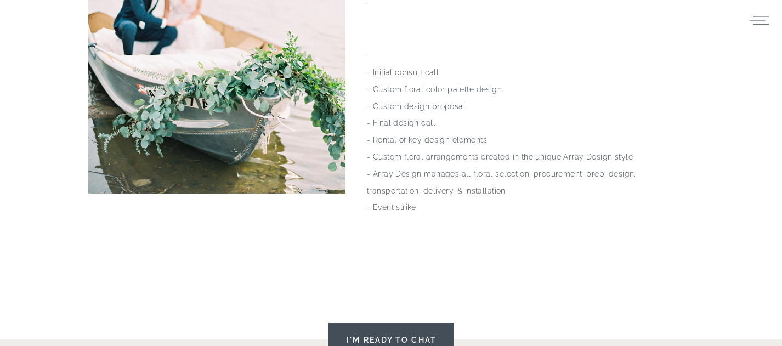
click at [395, 213] on p "- Initial consult call - Custom floral color palette design - Custom design pro…" at bounding box center [521, 154] width 309 height 181
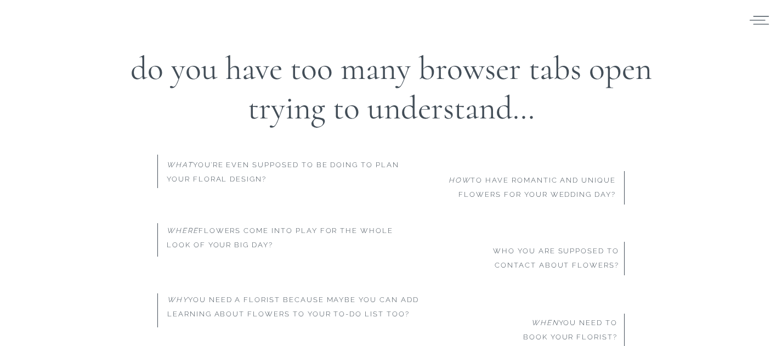
scroll to position [0, 0]
